Goal: Find specific page/section: Find specific page/section

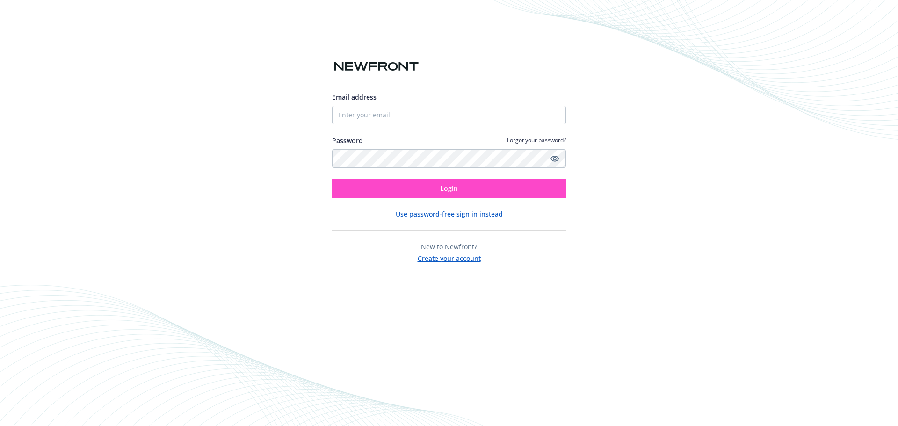
type input "6025587021"
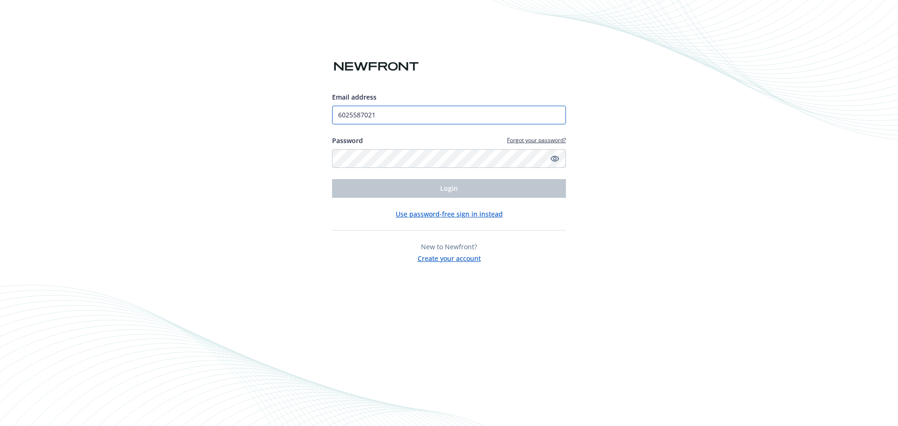
click at [434, 113] on input "6025587021" at bounding box center [449, 115] width 234 height 19
click at [702, 136] on div "Email address 6025587021 Password Forgot your password? Login Use password-free…" at bounding box center [449, 213] width 898 height 426
click at [458, 217] on button "Use password-free sign in instead" at bounding box center [449, 214] width 107 height 10
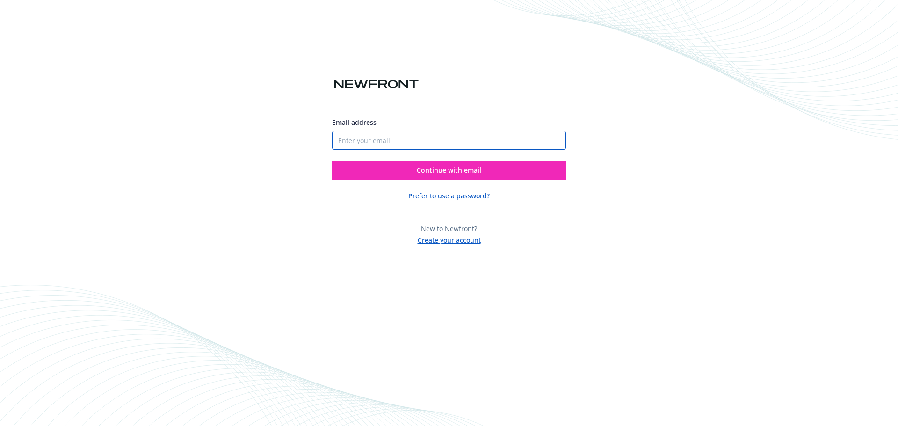
drag, startPoint x: 380, startPoint y: 139, endPoint x: 386, endPoint y: 140, distance: 6.6
click at [380, 139] on input "Email address" at bounding box center [449, 140] width 234 height 19
type input "HSumang@Tsmc.com"
click at [456, 175] on button "Continue with email" at bounding box center [449, 170] width 234 height 19
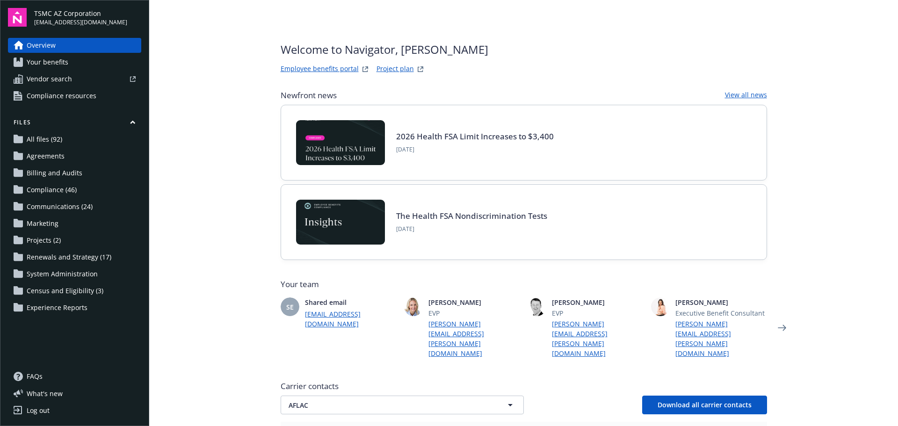
click at [51, 221] on span "Marketing" at bounding box center [43, 223] width 32 height 15
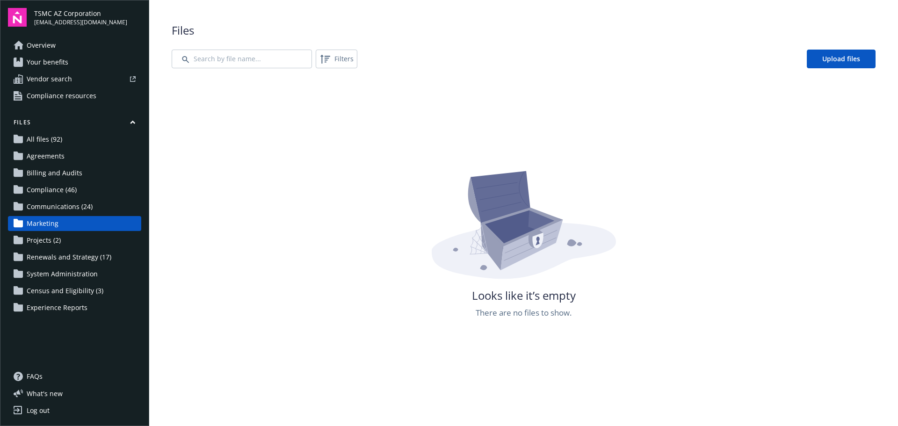
click at [51, 209] on span "Communications (24)" at bounding box center [60, 206] width 66 height 15
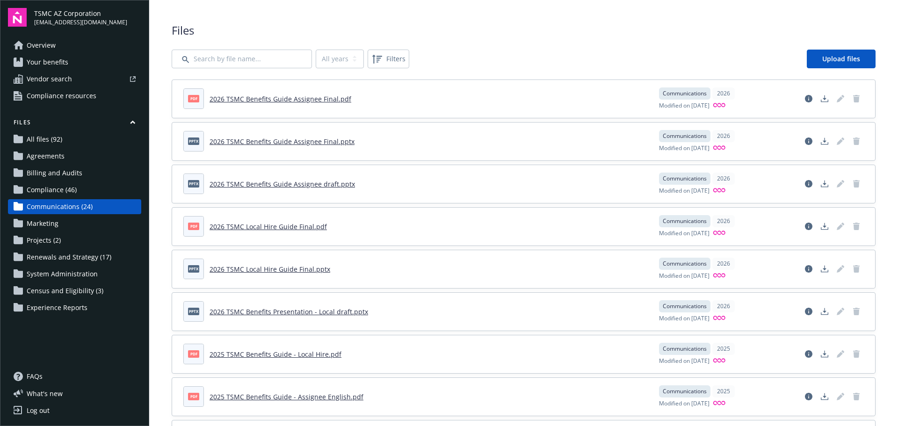
click at [41, 135] on span "All files (92)" at bounding box center [45, 139] width 36 height 15
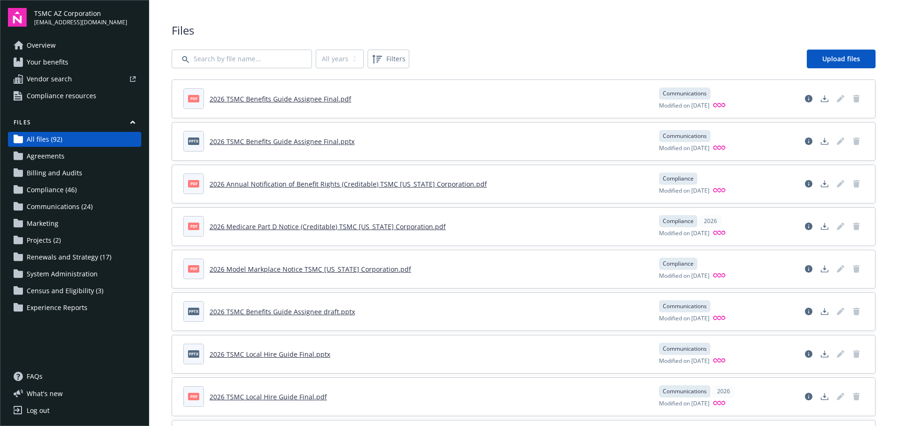
click at [47, 157] on span "Agreements" at bounding box center [46, 156] width 38 height 15
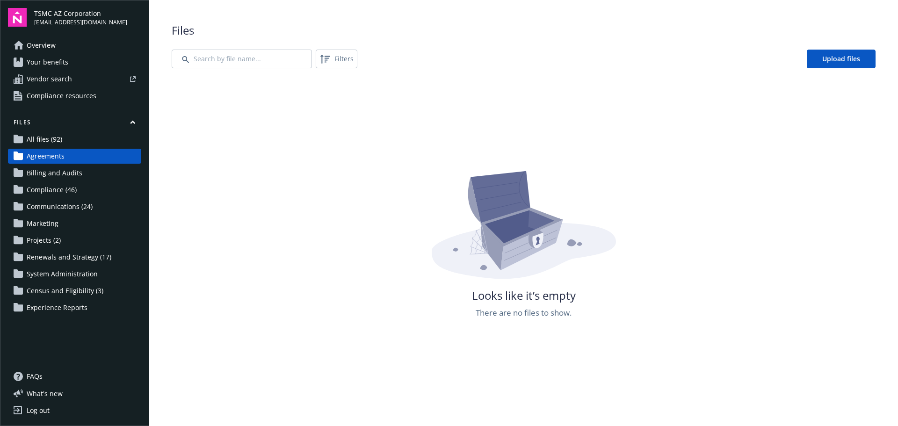
click at [55, 188] on span "Compliance (46)" at bounding box center [52, 189] width 50 height 15
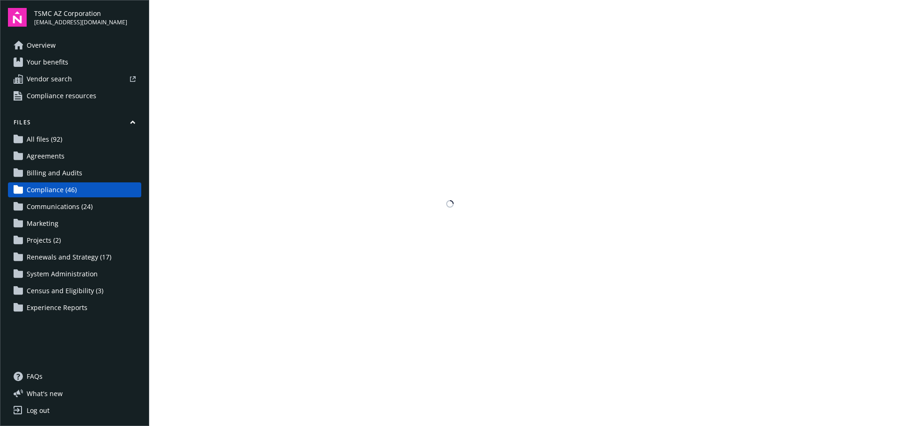
click at [66, 204] on span "Communications (24)" at bounding box center [60, 206] width 66 height 15
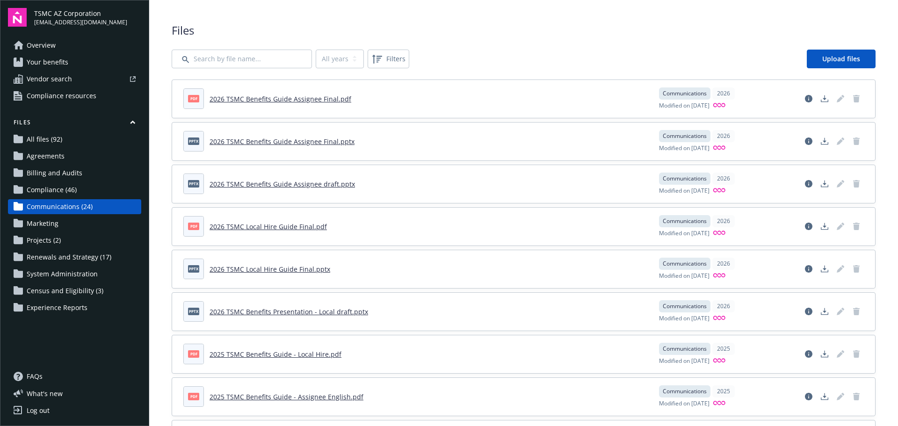
click at [44, 224] on span "Marketing" at bounding box center [43, 223] width 32 height 15
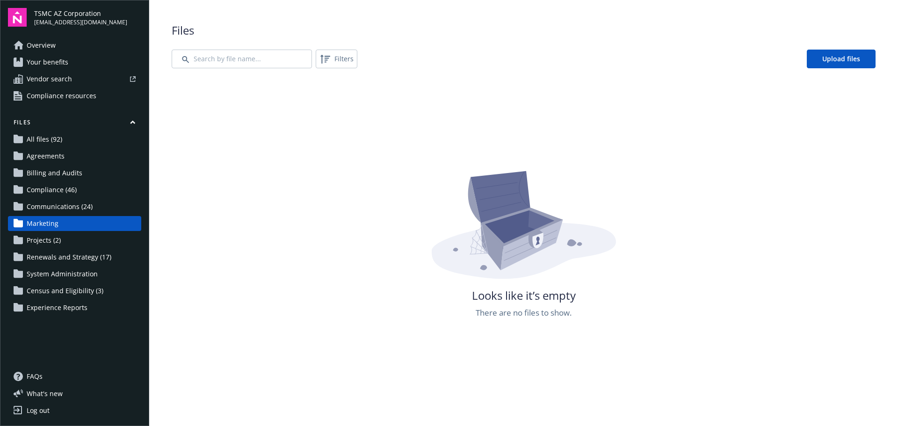
click at [47, 242] on span "Projects (2)" at bounding box center [44, 240] width 34 height 15
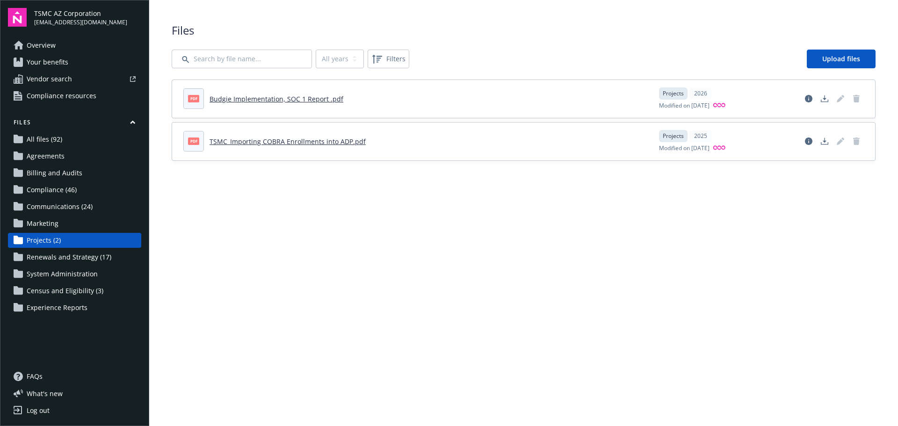
click at [44, 261] on span "Renewals and Strategy (17)" at bounding box center [69, 257] width 85 height 15
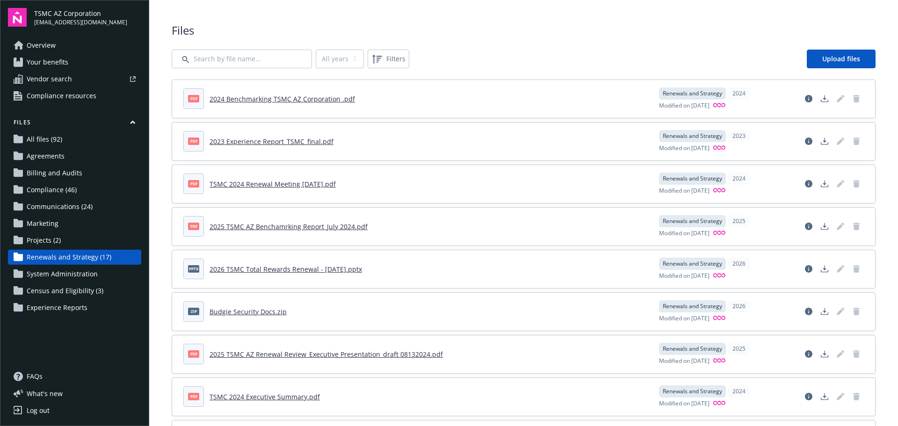
click at [62, 276] on span "System Administration" at bounding box center [62, 274] width 71 height 15
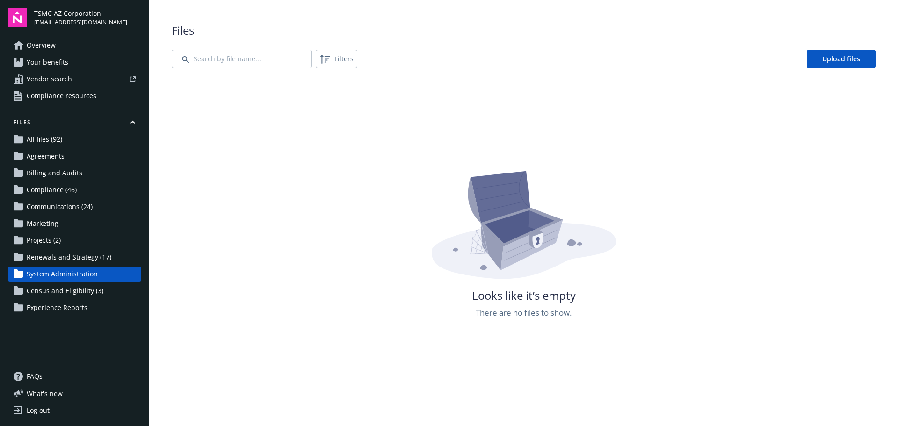
click at [63, 289] on span "Census and Eligibility (3)" at bounding box center [65, 290] width 77 height 15
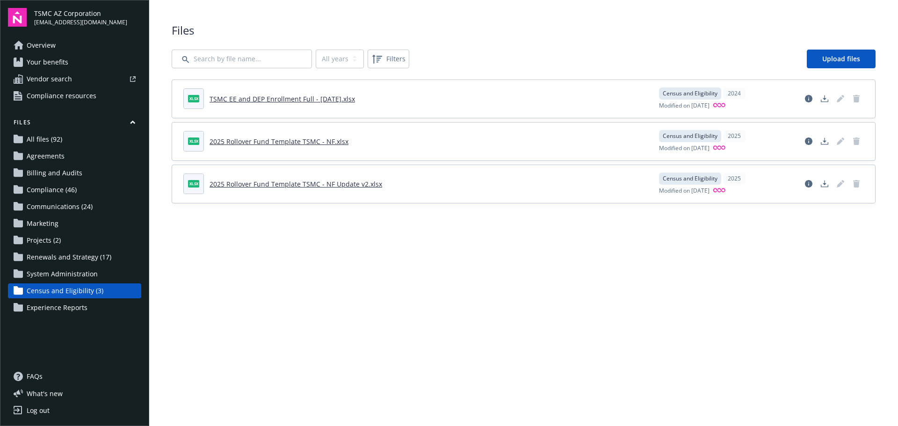
click at [50, 143] on span "All files (92)" at bounding box center [45, 139] width 36 height 15
